Goal: Find specific page/section: Find specific page/section

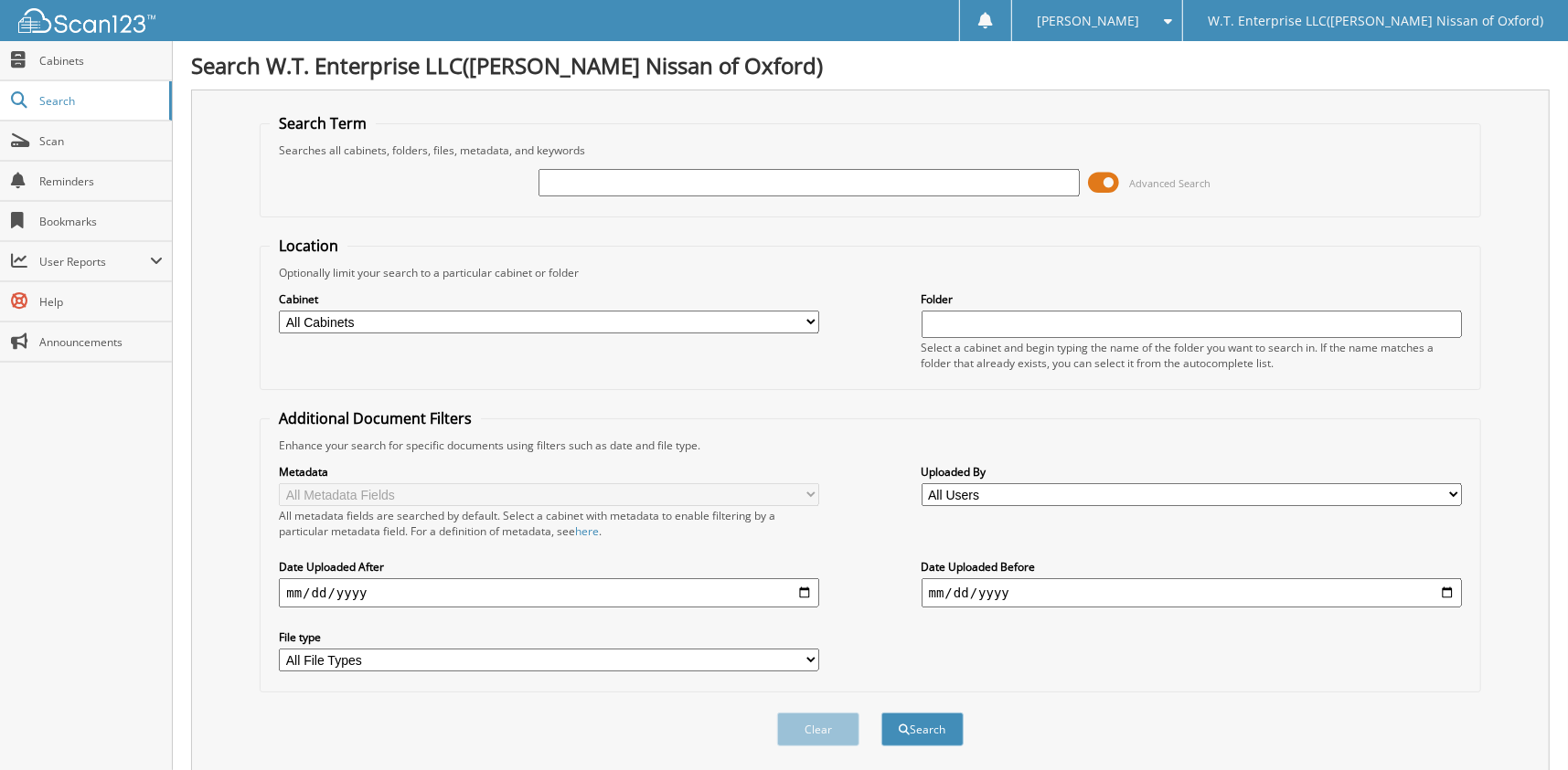
click at [642, 181] on input "text" at bounding box center [808, 182] width 540 height 27
type input "6002238"
click at [881, 713] on button "Search" at bounding box center [922, 729] width 82 height 34
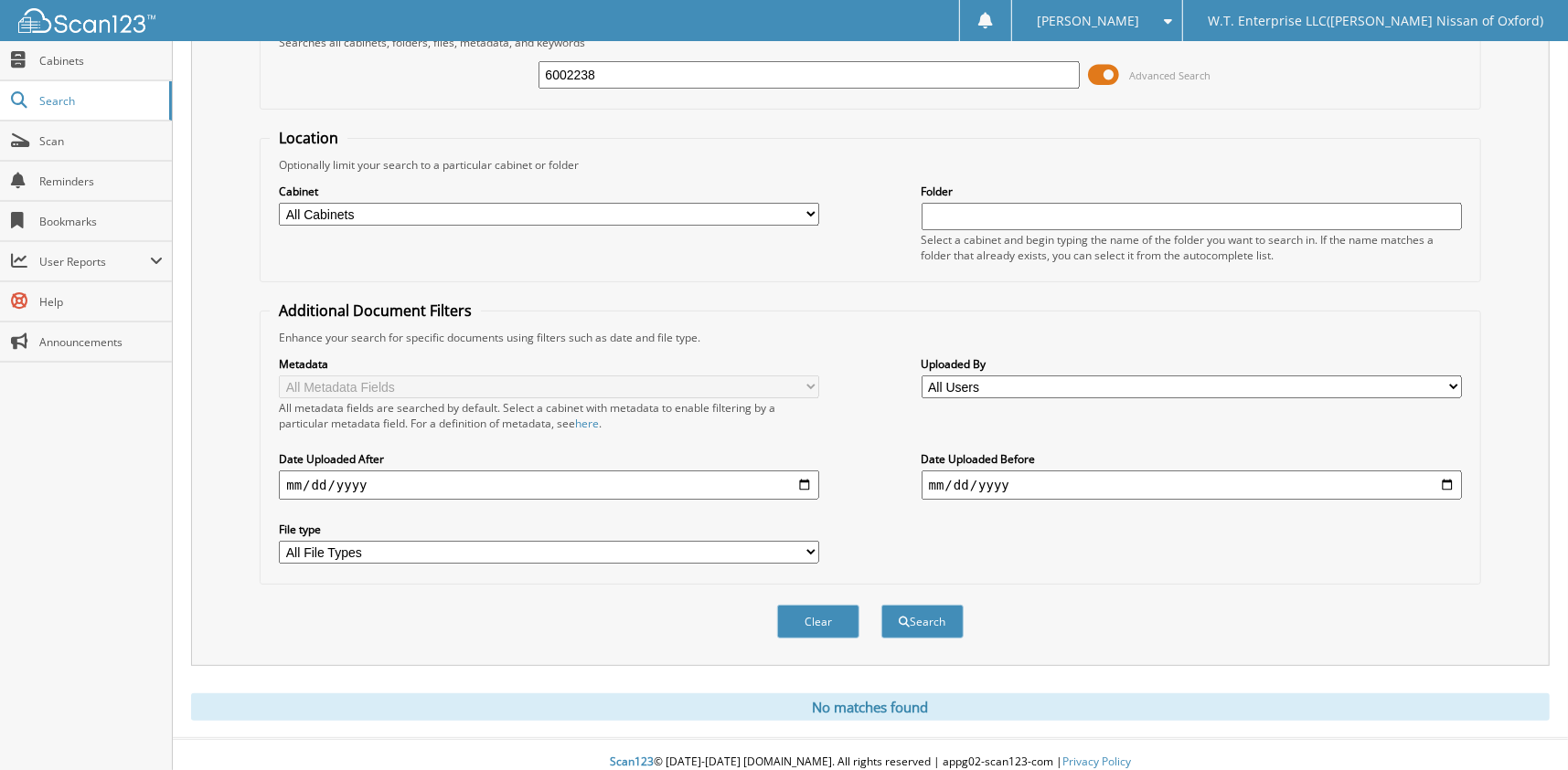
scroll to position [109, 0]
drag, startPoint x: 604, startPoint y: 68, endPoint x: 482, endPoint y: 89, distance: 123.8
click at [482, 89] on div "6002238 Advanced Search" at bounding box center [869, 74] width 1200 height 49
type input "6002238"
click at [881, 604] on button "Search" at bounding box center [922, 621] width 82 height 34
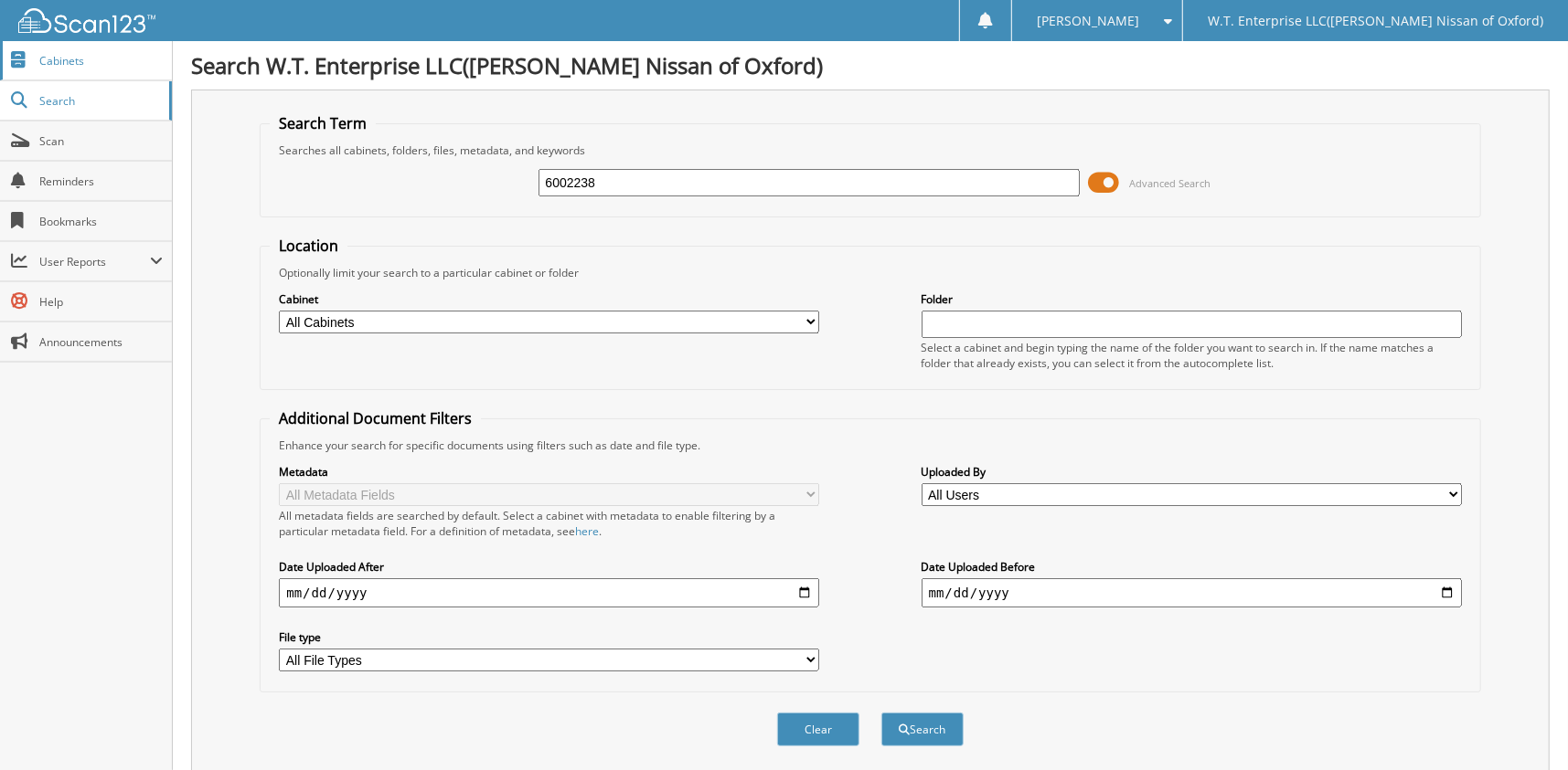
click at [69, 60] on span "Cabinets" at bounding box center [101, 61] width 123 height 16
